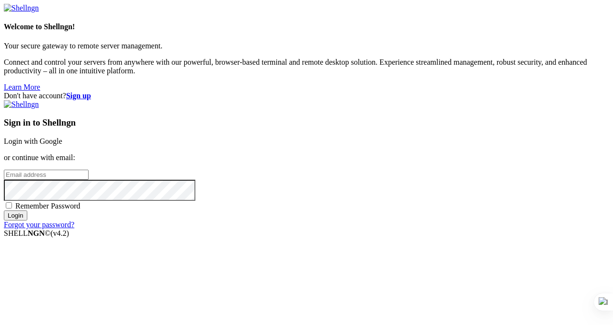
type input "[PERSON_NAME][EMAIL_ADDRESS][DOMAIN_NAME]"
click at [27, 220] on input "Login" at bounding box center [15, 215] width 23 height 10
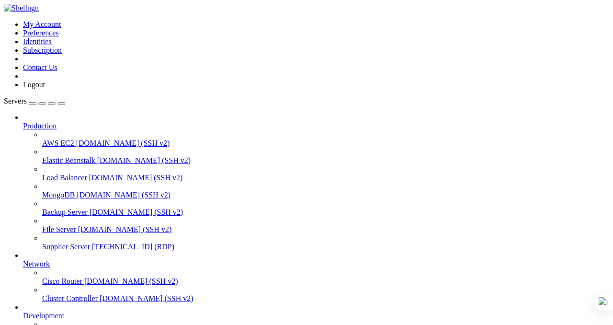
click at [92, 242] on span "[TECHNICAL_ID] (RDP)" at bounding box center [133, 246] width 82 height 8
